Goal: Answer question/provide support

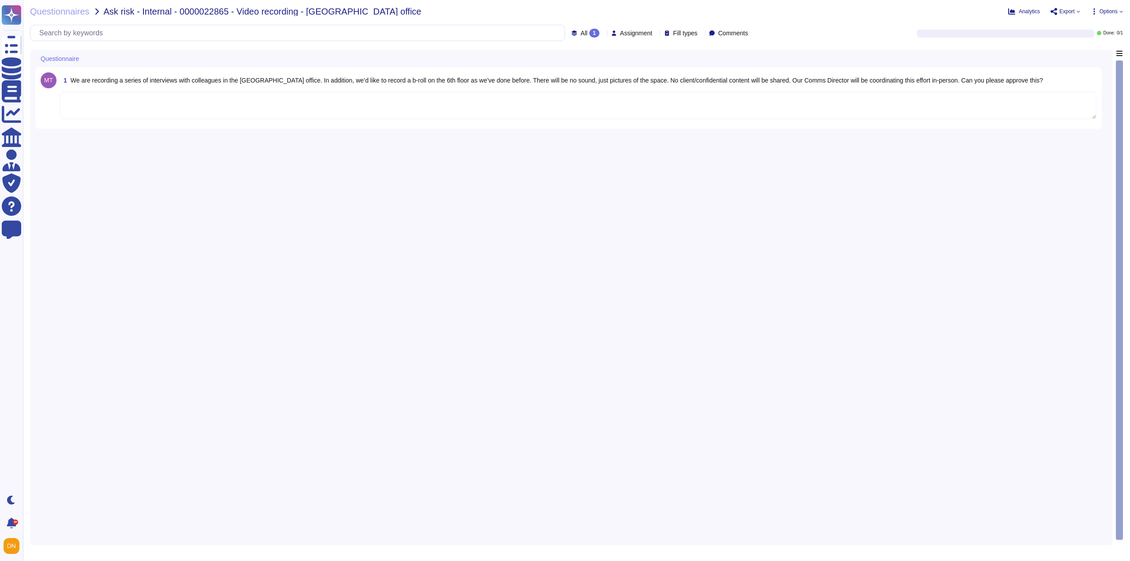
click at [184, 105] on textarea at bounding box center [578, 105] width 1036 height 27
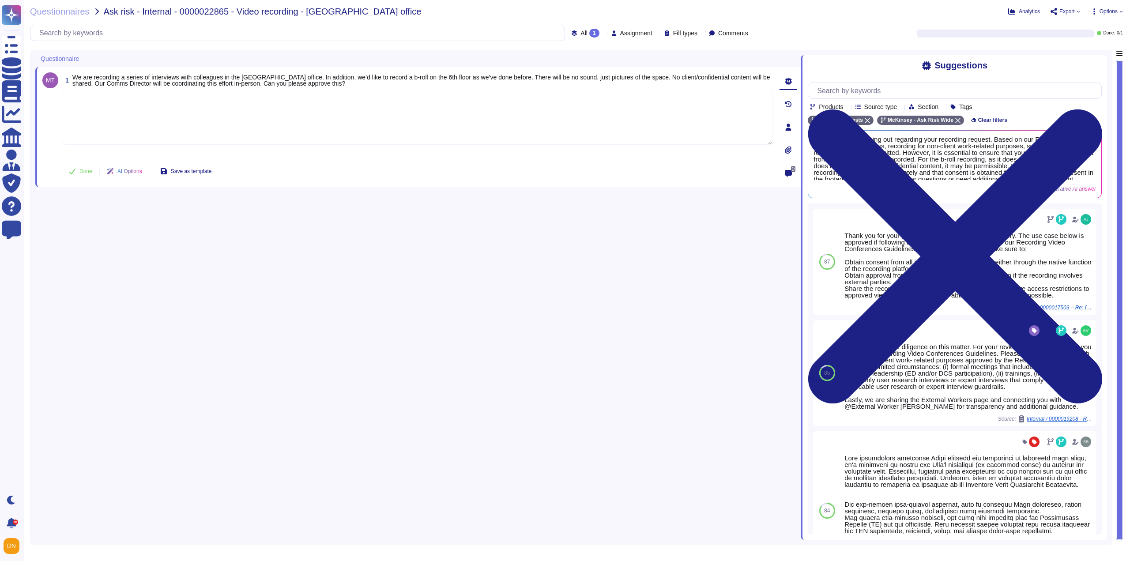
paste textarea "Thank you for your patience while we researched your inquiry. We recommend the …"
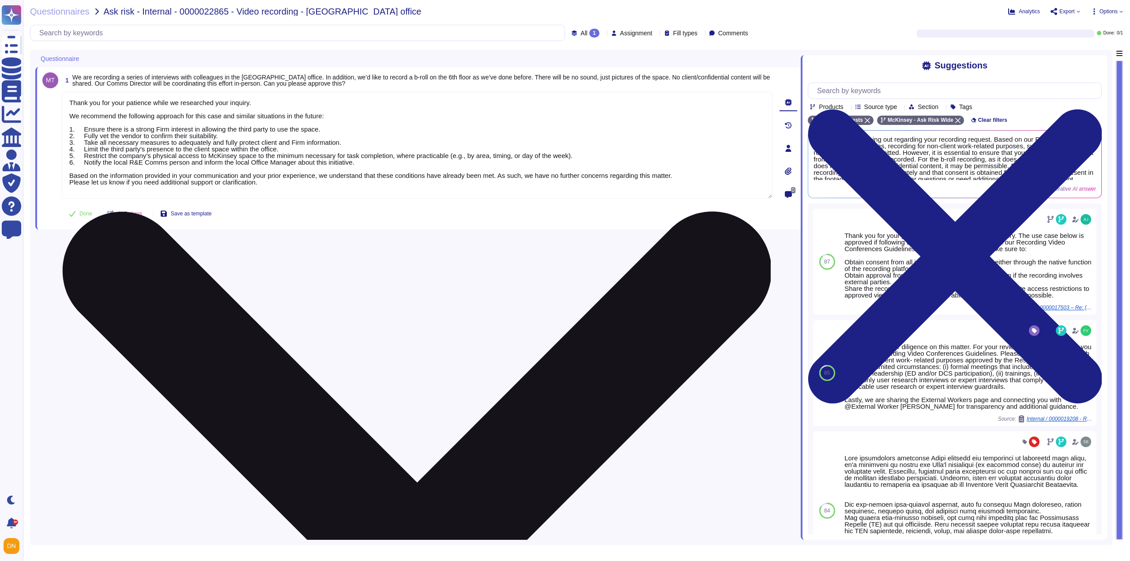
click at [255, 99] on textarea "Thank you for your patience while we researched your inquiry. We recommend the …" at bounding box center [417, 145] width 710 height 107
drag, startPoint x: 255, startPoint y: 100, endPoint x: 66, endPoint y: 105, distance: 189.3
click at [66, 105] on textarea "Thank you for your patience while we researched your inquiry. We recommend the …" at bounding box center [417, 145] width 710 height 107
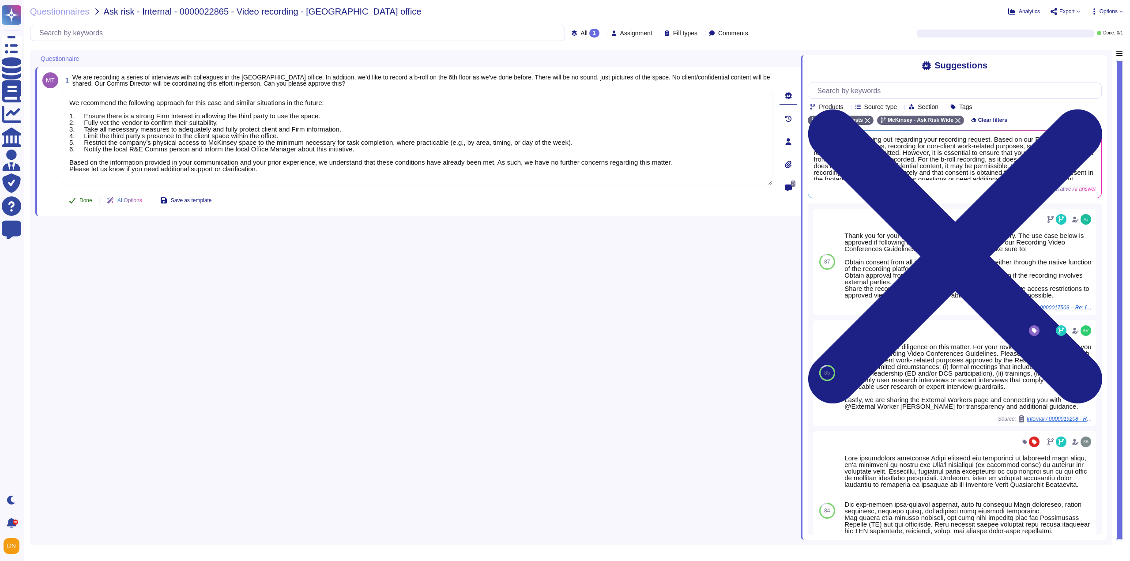
type textarea "We recommend the following approach for this case and similar situations in the…"
click at [76, 198] on button "Done" at bounding box center [81, 200] width 38 height 18
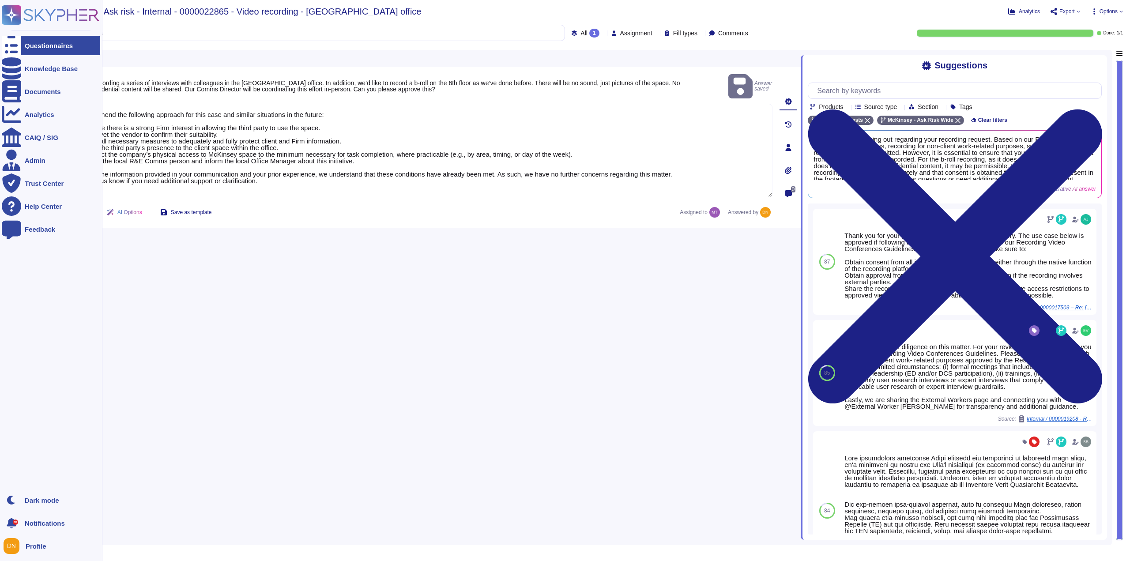
click at [15, 48] on icon at bounding box center [11, 46] width 19 height 26
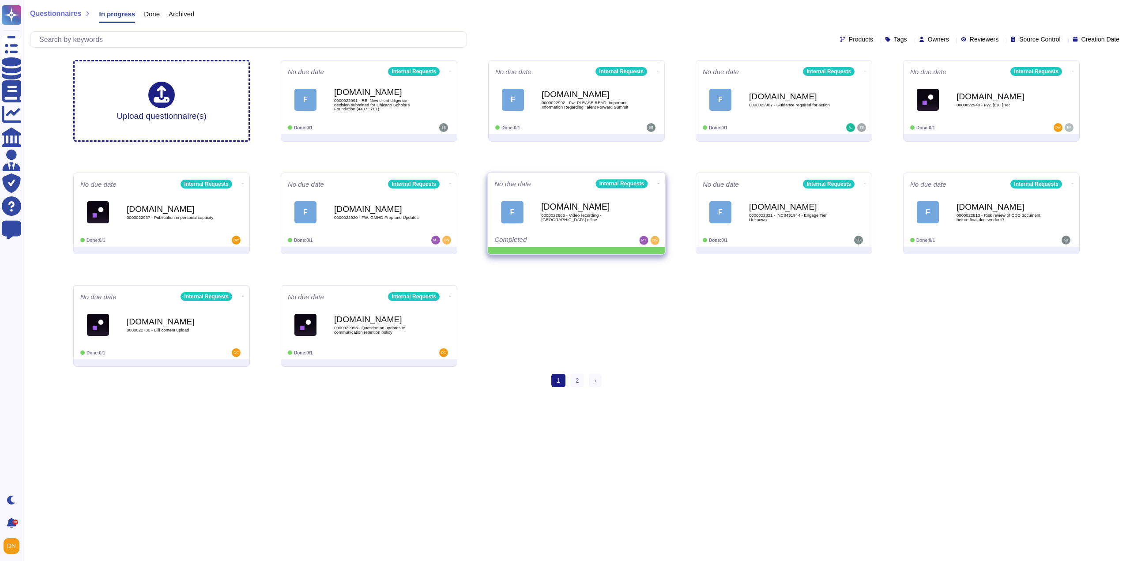
click at [657, 182] on icon at bounding box center [658, 183] width 2 height 2
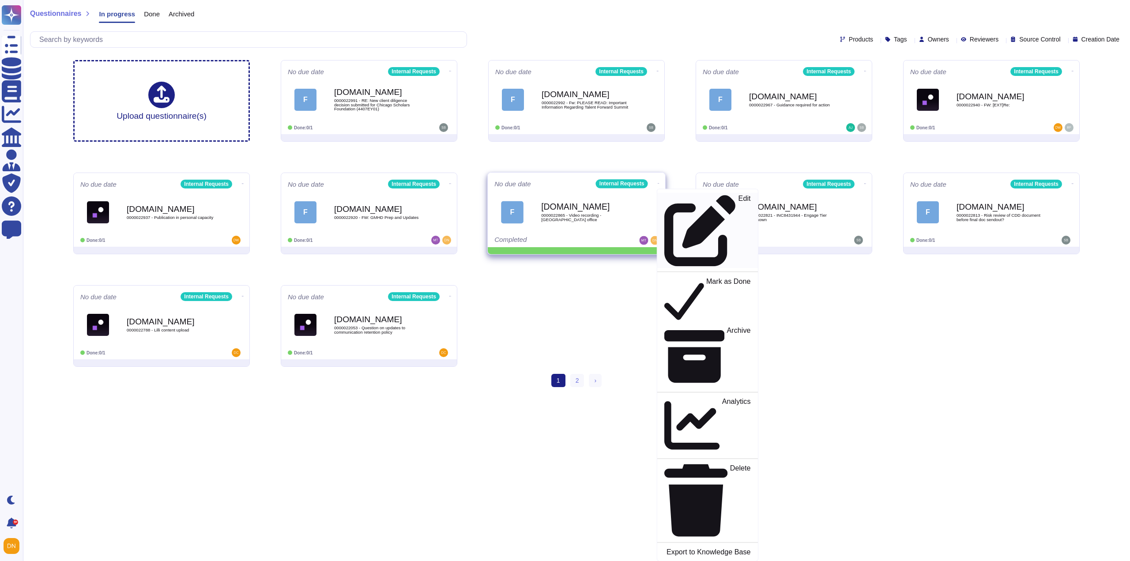
click at [664, 198] on icon at bounding box center [699, 230] width 71 height 71
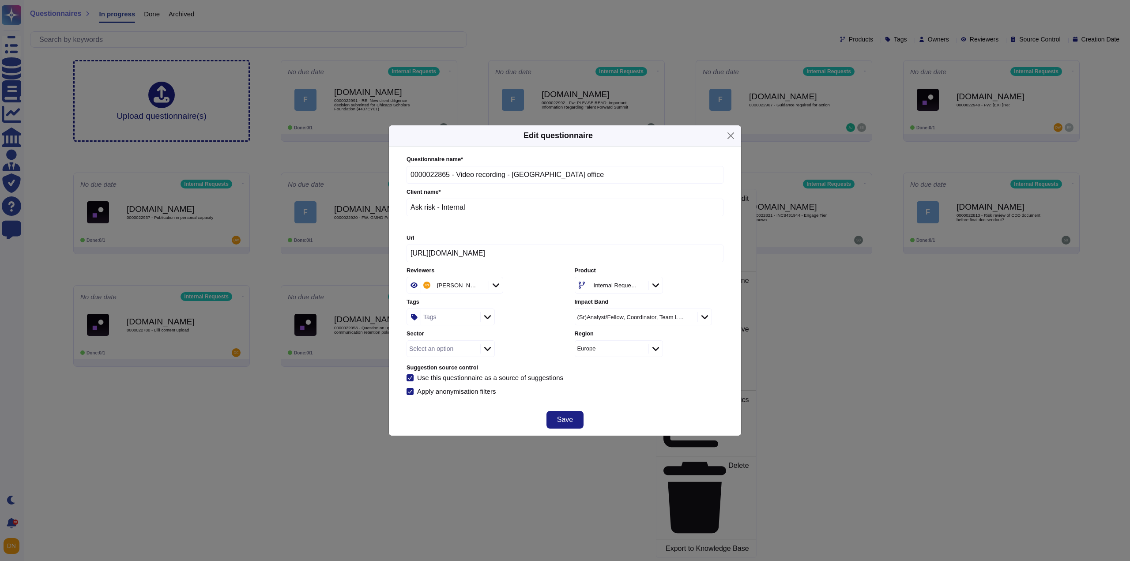
click at [439, 321] on div "Tags" at bounding box center [449, 317] width 57 height 16
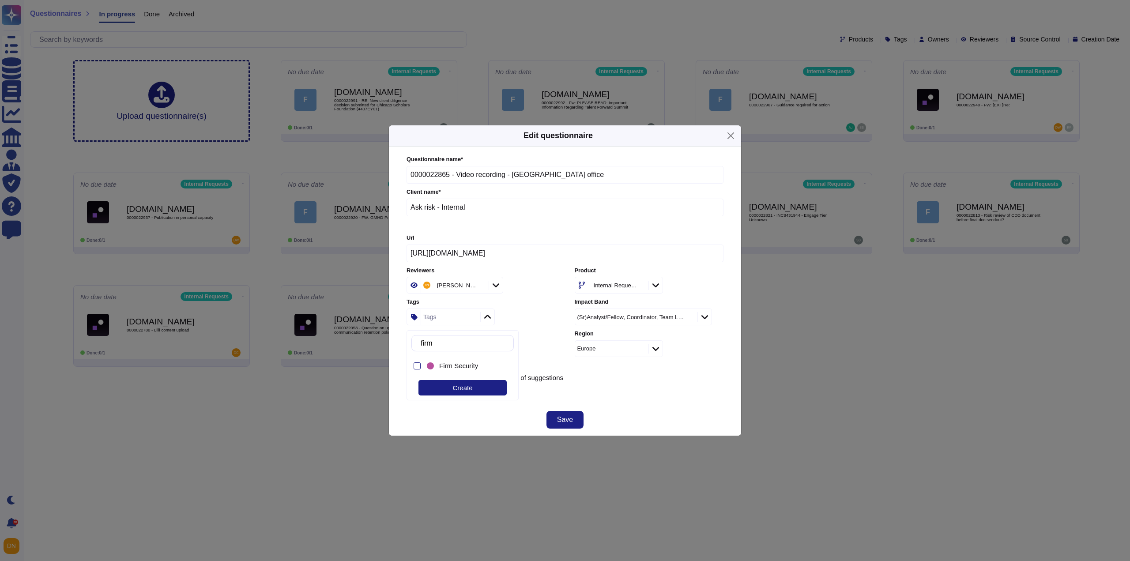
type input "firm s"
click at [454, 364] on span "Firm Security" at bounding box center [458, 366] width 39 height 8
click at [530, 346] on div "Select an option" at bounding box center [480, 348] width 149 height 17
click at [450, 350] on div "Select an option" at bounding box center [431, 348] width 44 height 6
type input "ask"
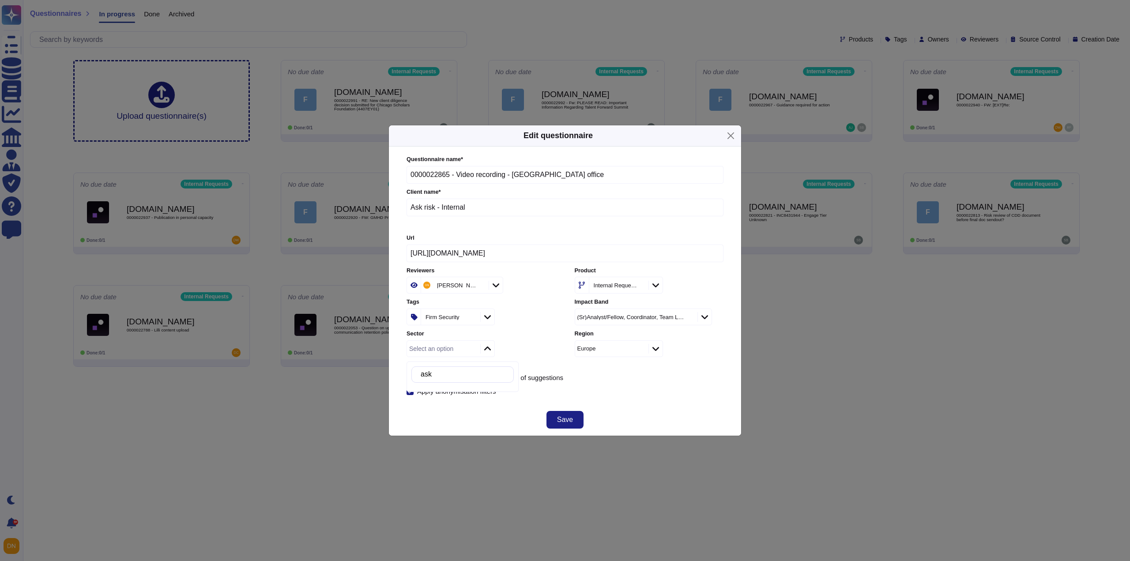
click at [462, 348] on div "Select an option" at bounding box center [442, 349] width 71 height 16
click at [467, 318] on div "Firm Security" at bounding box center [446, 317] width 46 height 6
type input "ask"
click at [465, 368] on div "Ask Risk" at bounding box center [470, 366] width 62 height 8
click at [583, 386] on div "Questionnaire name * 0000022865 - Video recording - [GEOGRAPHIC_DATA] office Cl…" at bounding box center [564, 275] width 317 height 240
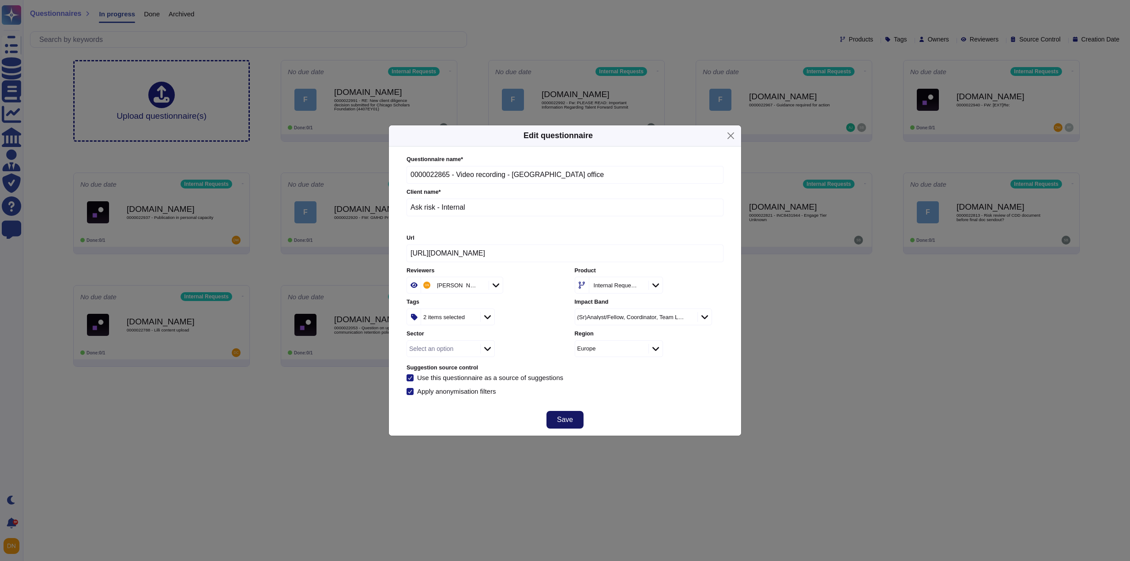
click at [578, 417] on button "Save" at bounding box center [564, 420] width 37 height 18
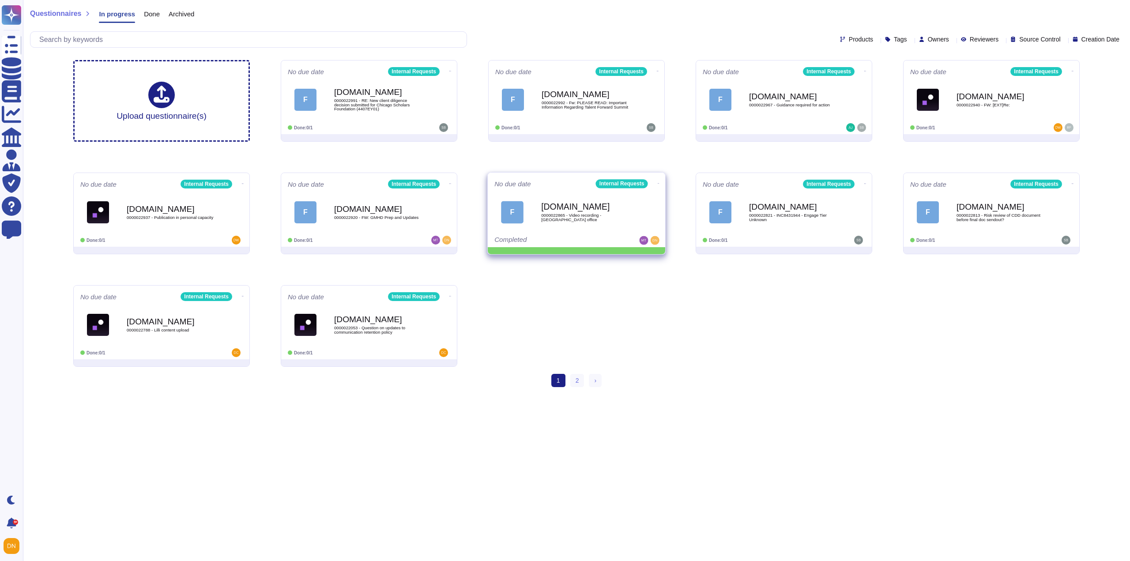
click at [657, 183] on icon at bounding box center [658, 183] width 2 height 2
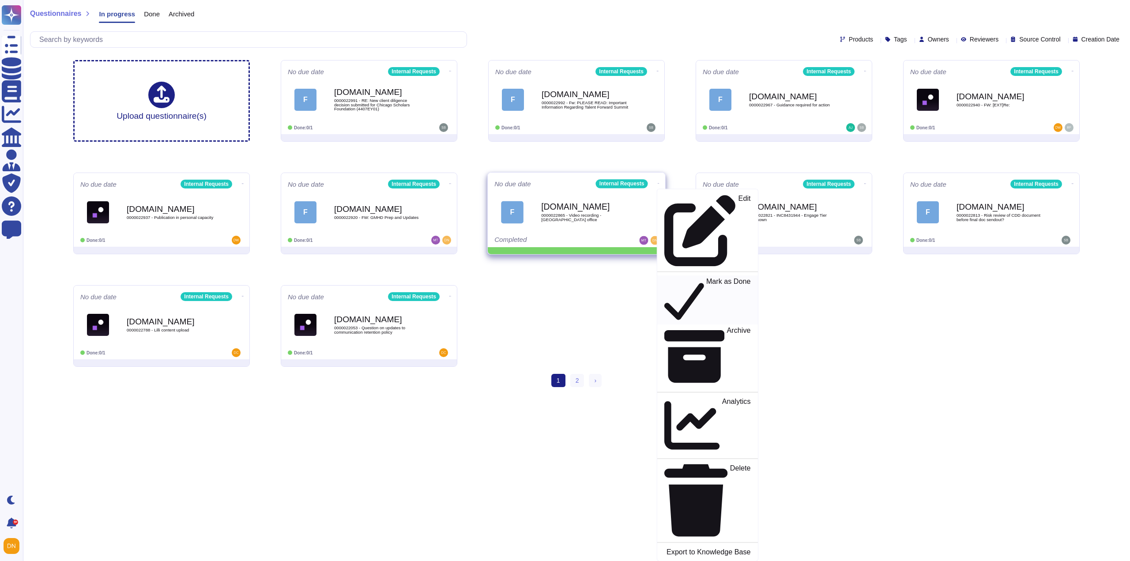
click at [664, 277] on icon at bounding box center [684, 299] width 40 height 45
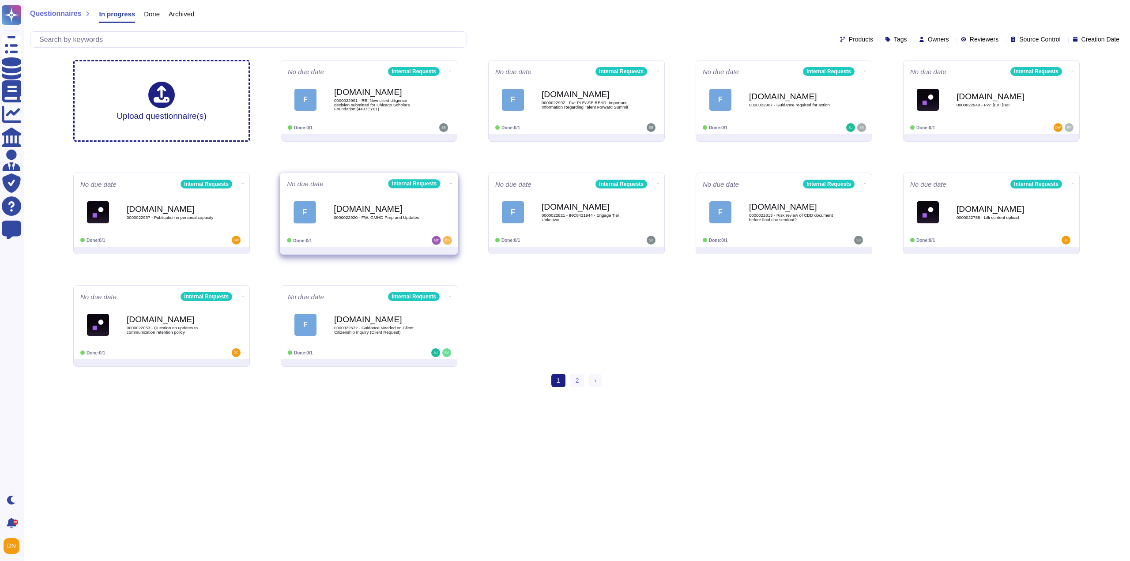
click at [400, 220] on div "[DOMAIN_NAME] 0000022920 - FW: GMHD Prep and Updates" at bounding box center [378, 212] width 89 height 36
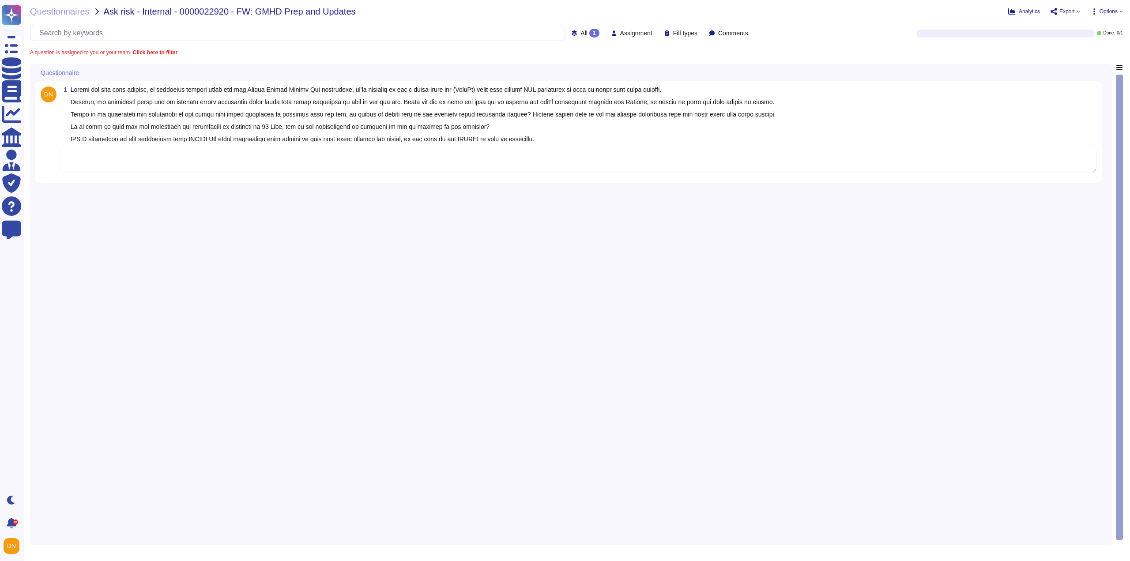
click at [166, 166] on textarea at bounding box center [578, 159] width 1036 height 27
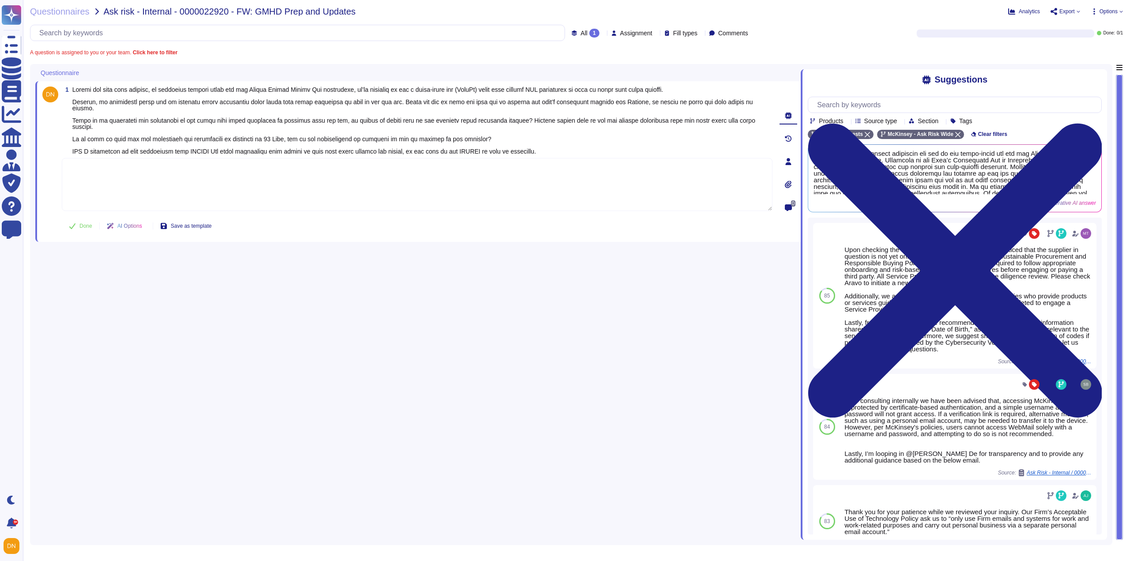
paste textarea "[PERSON_NAME] <[EMAIL_ADDRESS][DOMAIN_NAME]>"
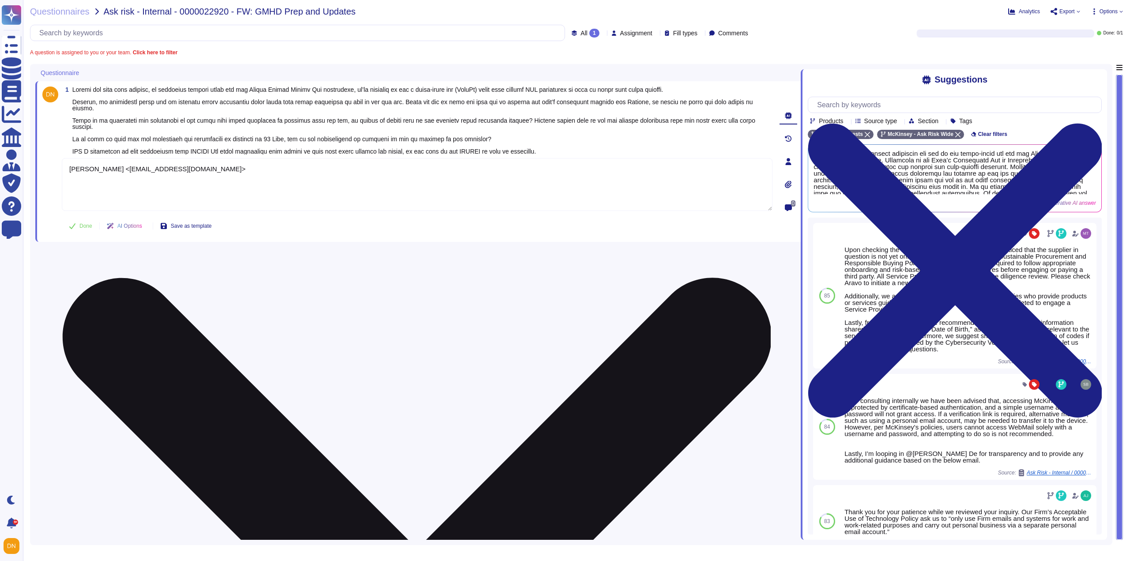
drag, startPoint x: 255, startPoint y: 172, endPoint x: 120, endPoint y: 173, distance: 135.0
click at [120, 173] on textarea "[PERSON_NAME] <[EMAIL_ADDRESS][DOMAIN_NAME]>" at bounding box center [417, 184] width 710 height 53
click at [120, 170] on textarea "[PERSON_NAME] looped in" at bounding box center [417, 184] width 710 height 53
click at [68, 172] on textarea "[PERSON_NAME] looped in" at bounding box center [417, 184] width 710 height 53
drag, startPoint x: 234, startPoint y: 173, endPoint x: 203, endPoint y: 169, distance: 30.7
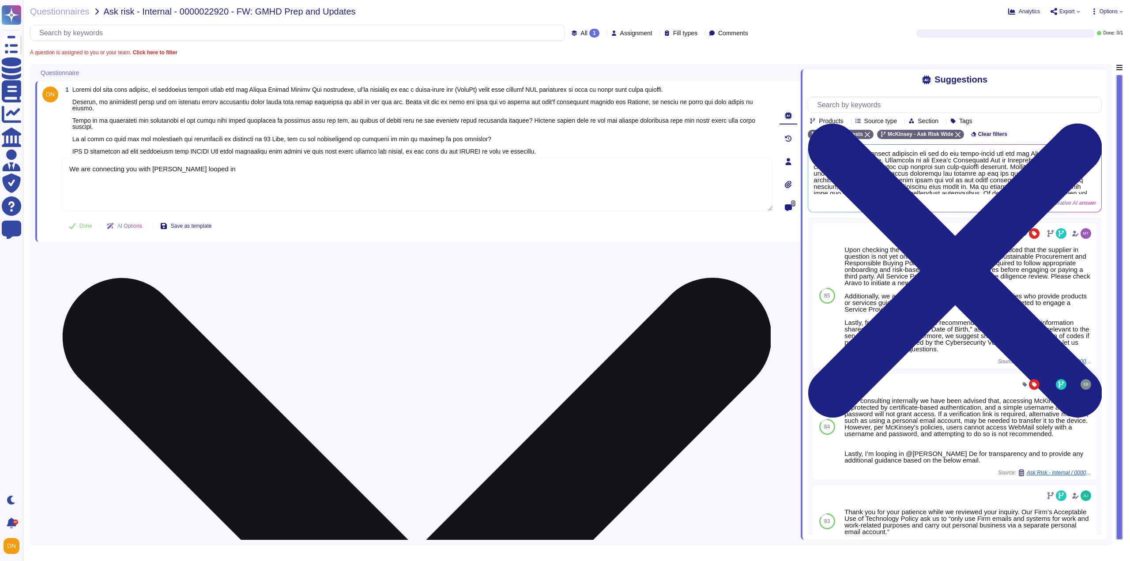
click at [203, 169] on textarea "We are connecting you with [PERSON_NAME] looped in" at bounding box center [417, 184] width 710 height 53
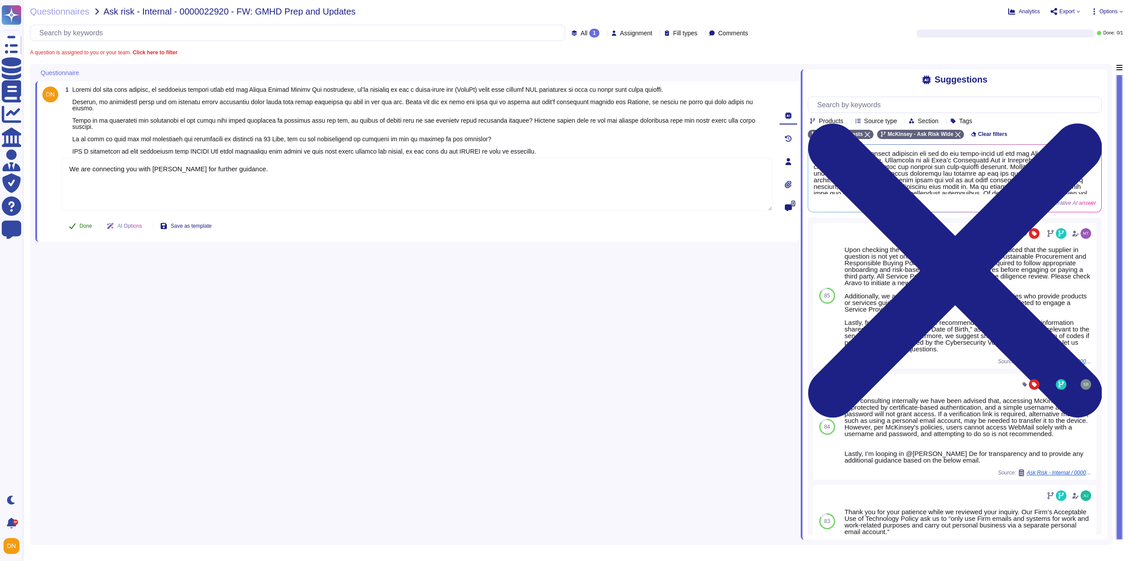
type textarea "We are connecting you with [PERSON_NAME] for further guidance."
click at [78, 227] on button "Done" at bounding box center [81, 226] width 38 height 18
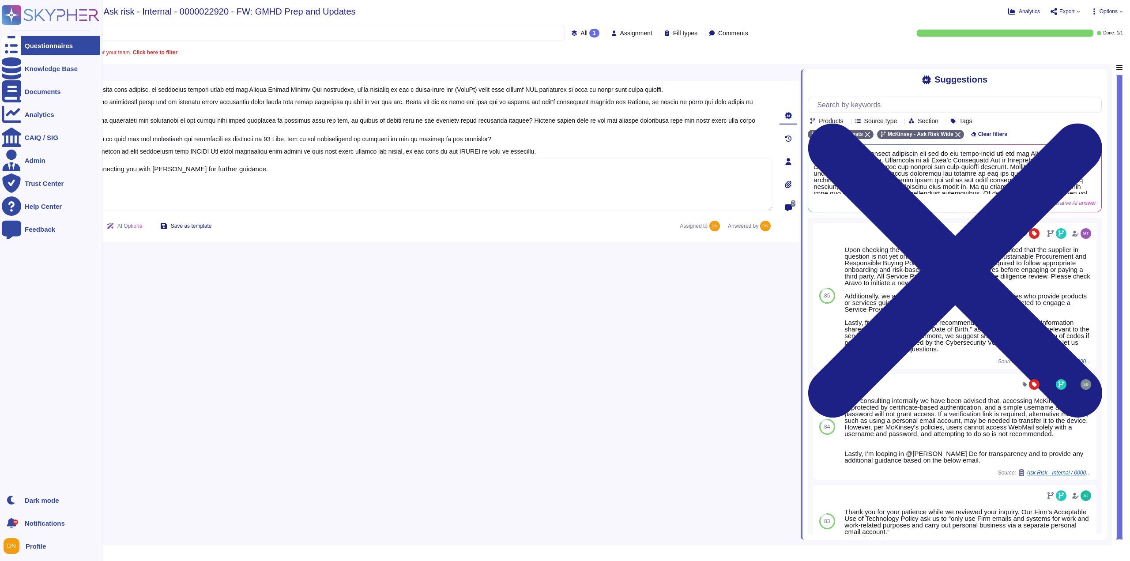
click at [15, 44] on icon at bounding box center [11, 46] width 19 height 26
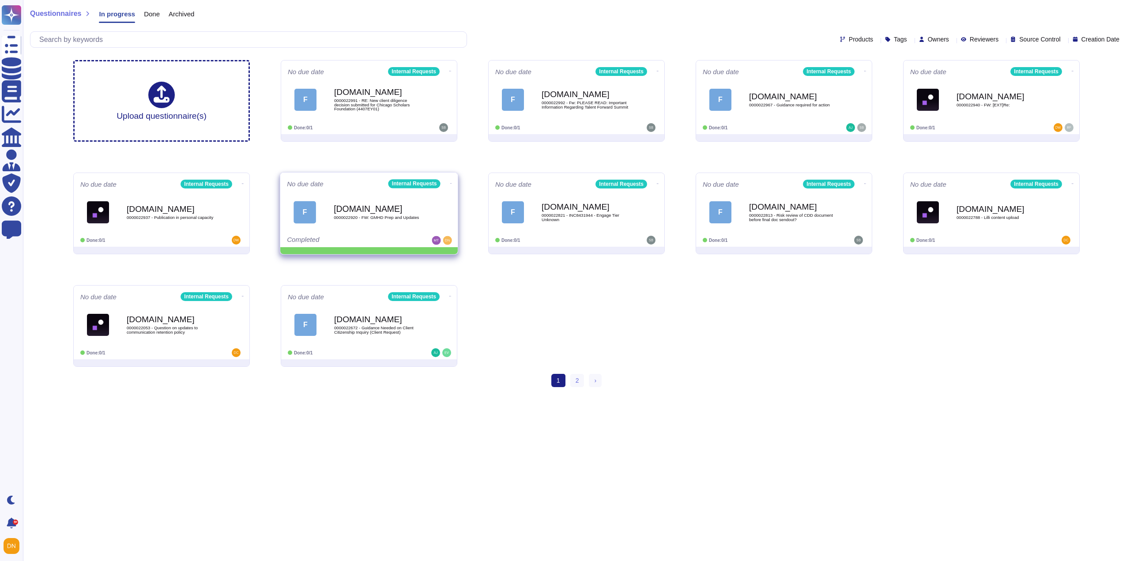
click at [450, 183] on icon at bounding box center [451, 183] width 2 height 0
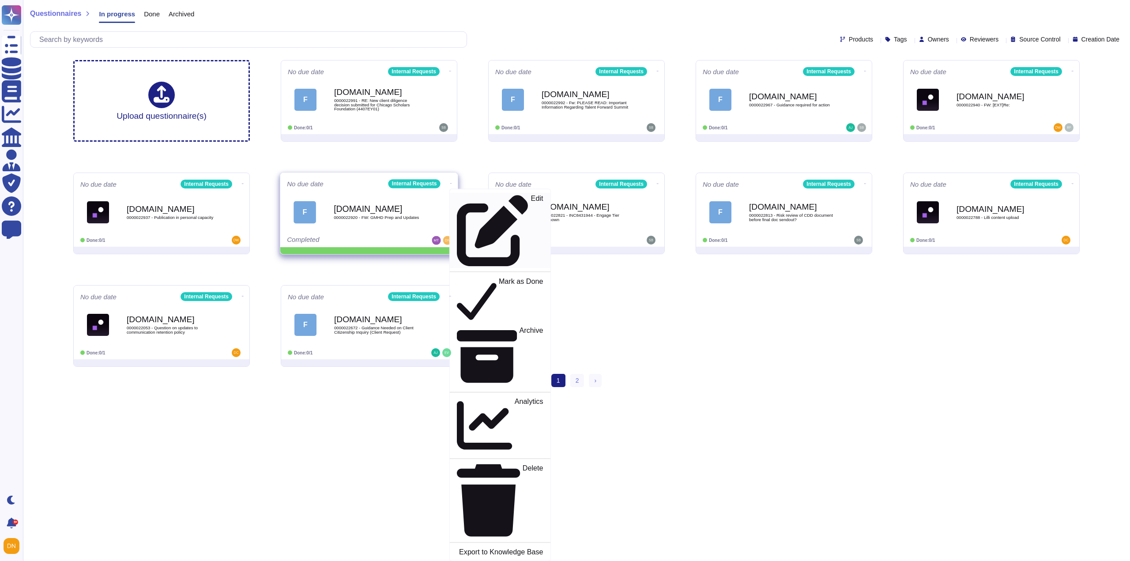
click at [457, 195] on icon at bounding box center [492, 230] width 71 height 71
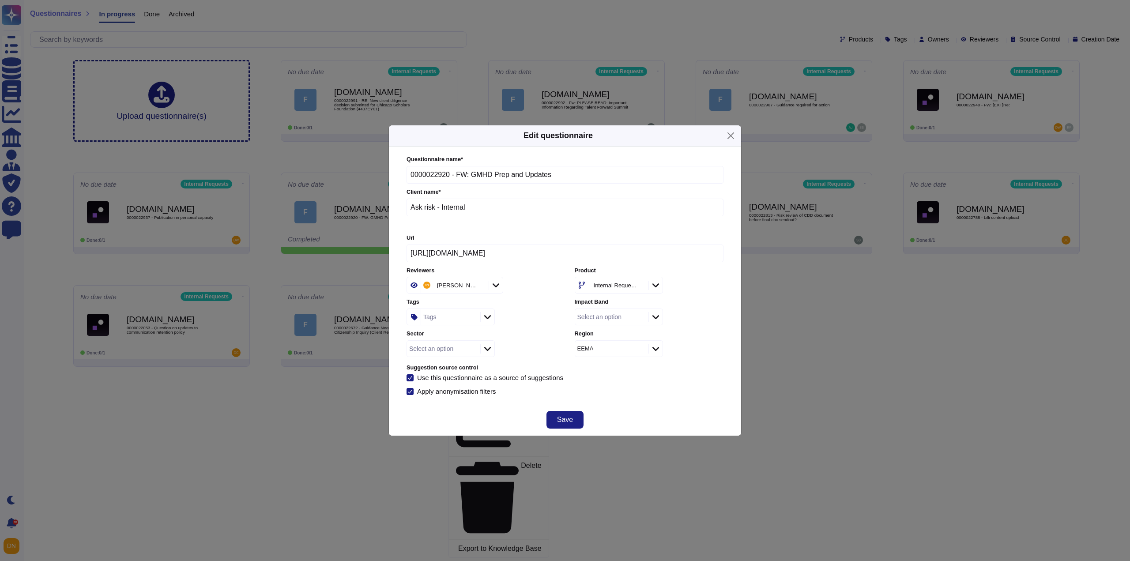
click at [445, 320] on div "Tags" at bounding box center [449, 317] width 57 height 16
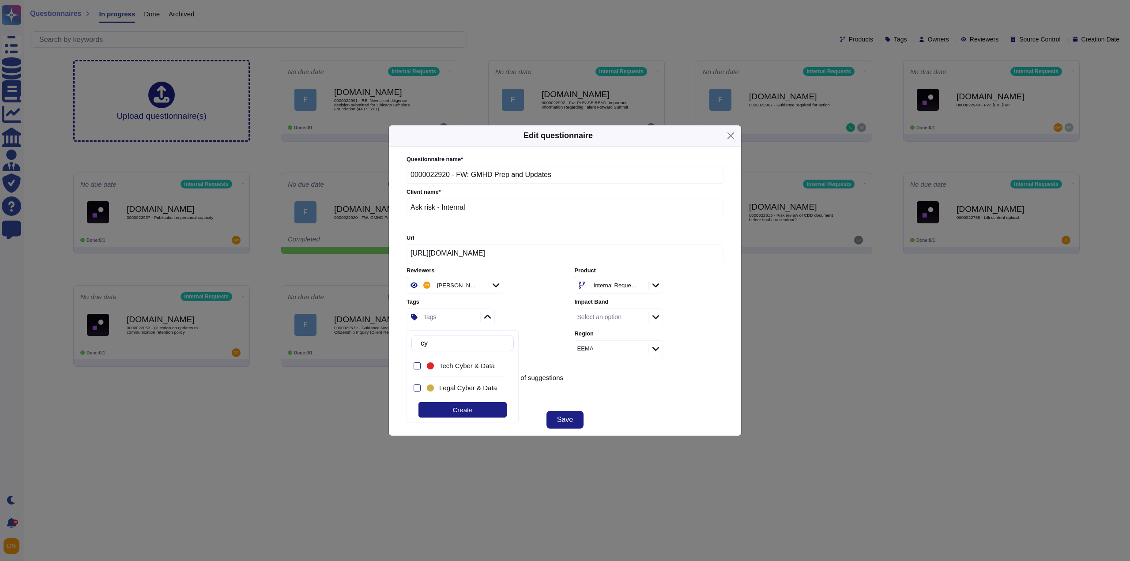
type input "cyb"
click at [454, 363] on span "Tech Cyber & Data" at bounding box center [467, 366] width 56 height 8
click at [592, 380] on div "Use this questionnaire as a source of suggestions" at bounding box center [564, 377] width 317 height 7
click at [574, 424] on button "Save" at bounding box center [564, 420] width 37 height 18
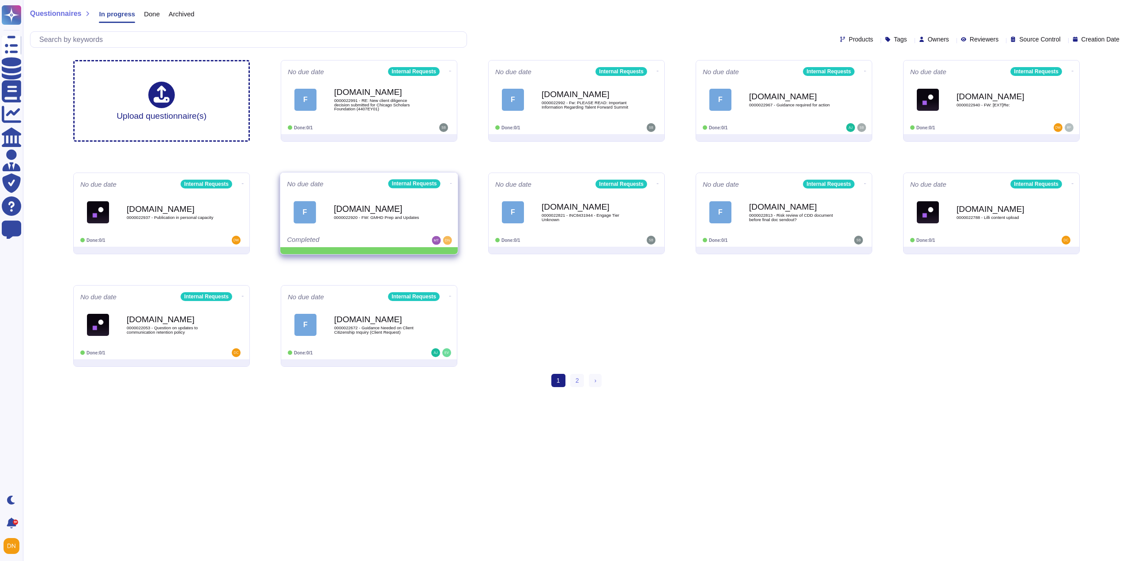
click at [450, 182] on icon at bounding box center [451, 183] width 2 height 2
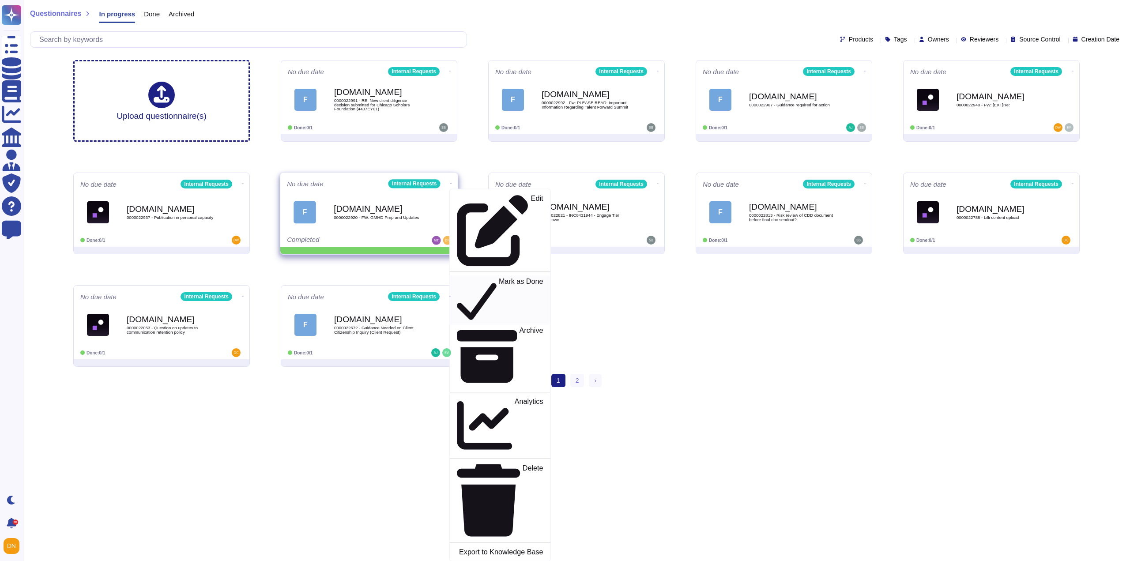
click at [499, 278] on p "Mark as Done" at bounding box center [521, 300] width 45 height 45
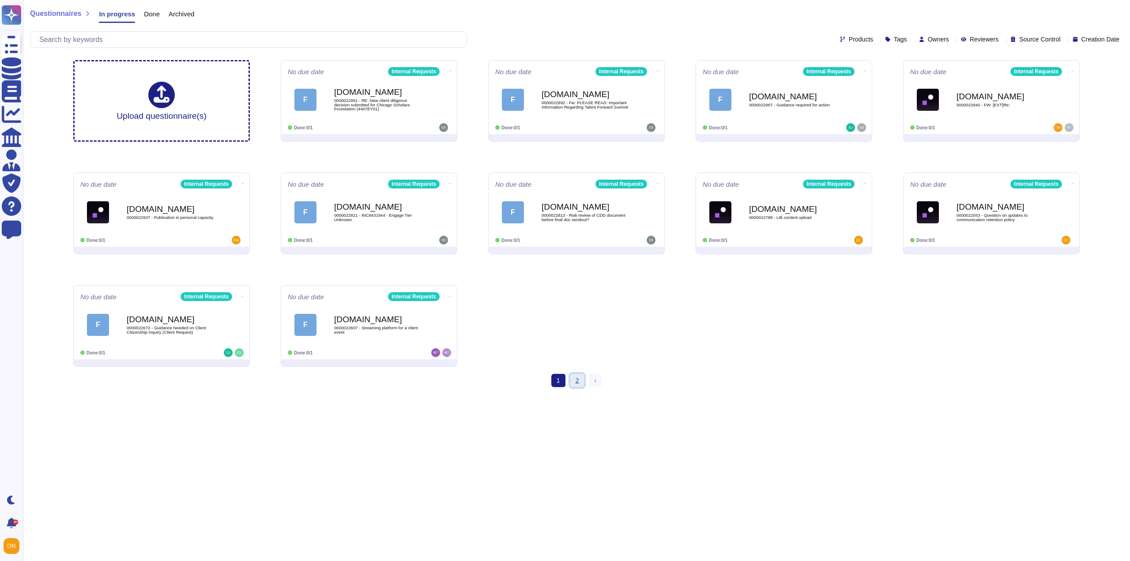
click at [570, 384] on link "2" at bounding box center [577, 380] width 14 height 13
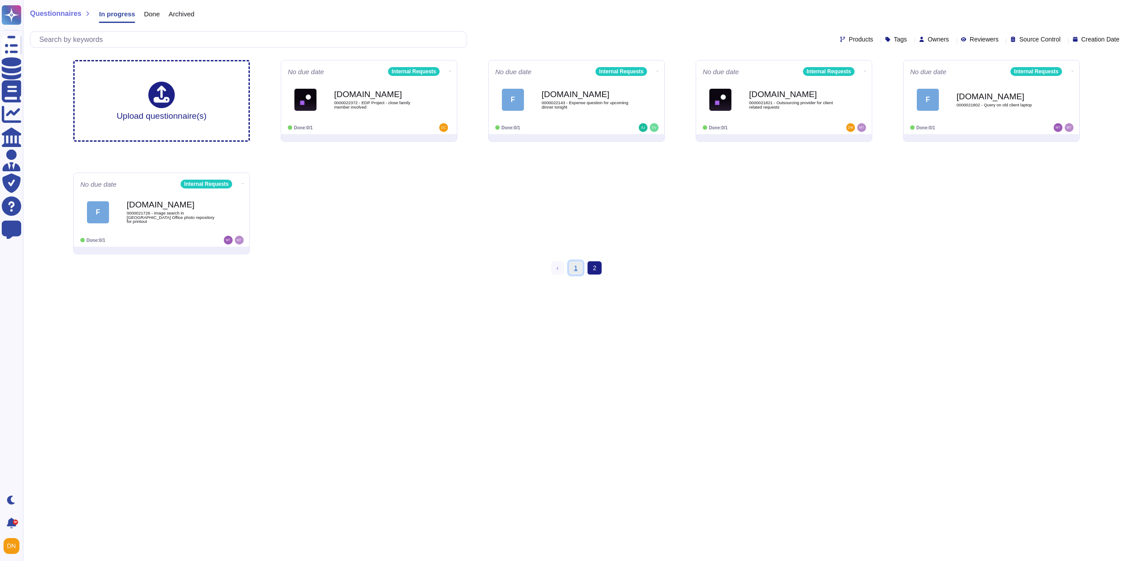
click at [572, 269] on link "1" at bounding box center [576, 267] width 14 height 13
